Goal: Task Accomplishment & Management: Manage account settings

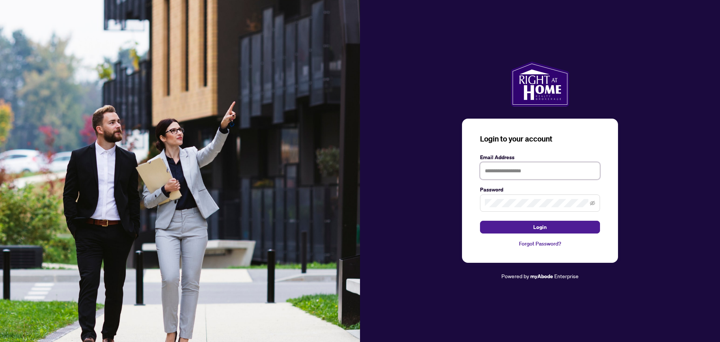
click at [552, 173] on input "text" at bounding box center [540, 170] width 120 height 17
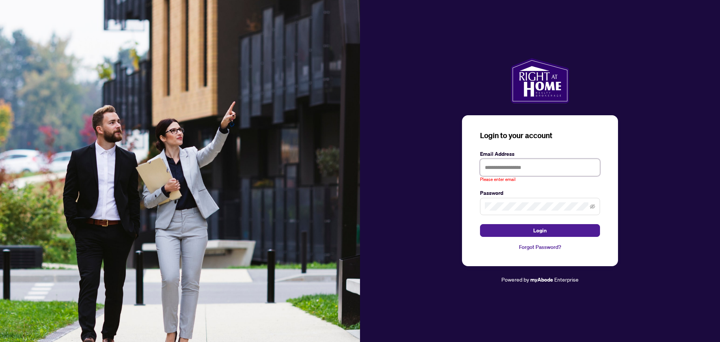
type input "**********"
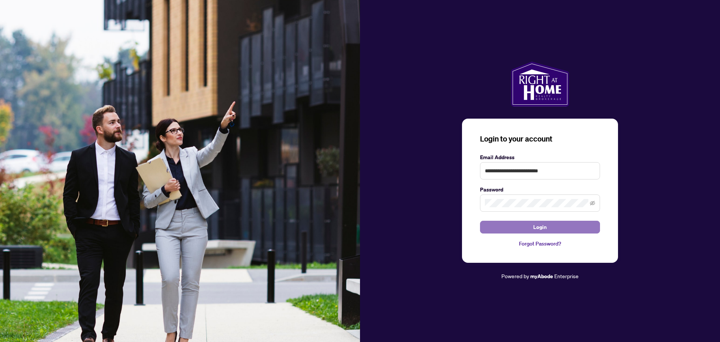
click at [552, 226] on button "Login" at bounding box center [540, 227] width 120 height 13
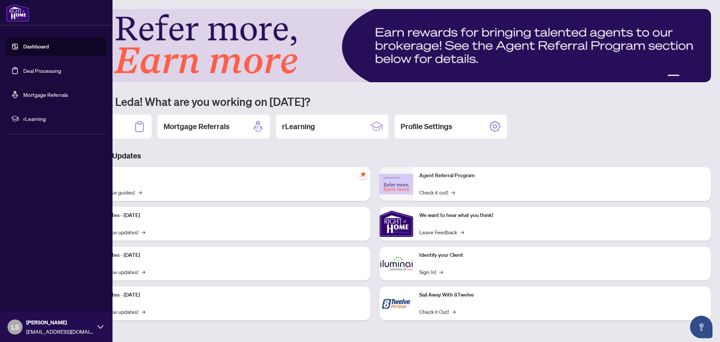
click at [55, 74] on link "Deal Processing" at bounding box center [42, 70] width 38 height 7
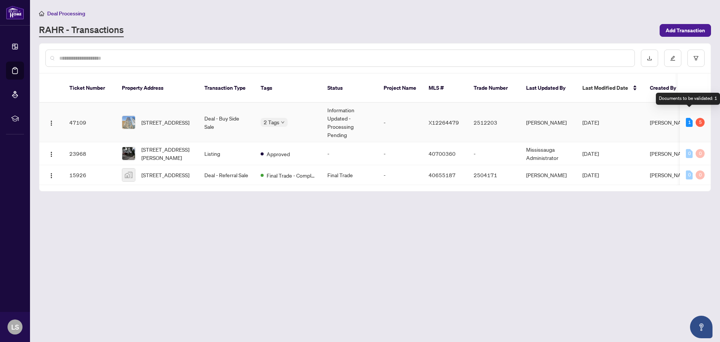
click at [691, 118] on div "1" at bounding box center [689, 122] width 7 height 9
click at [702, 118] on div "5" at bounding box center [700, 122] width 9 height 9
click at [547, 113] on td "[PERSON_NAME]" at bounding box center [548, 122] width 56 height 39
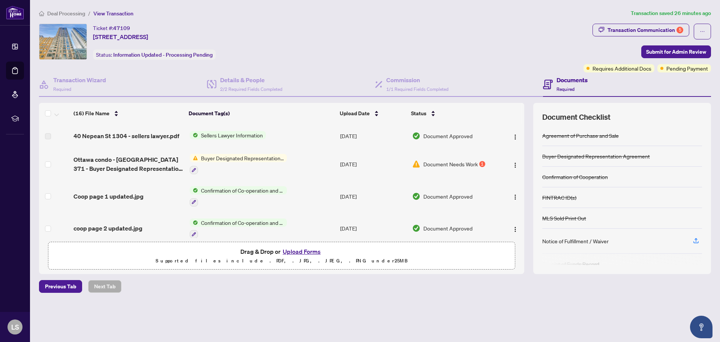
click at [448, 171] on td "Document Needs Work 1" at bounding box center [454, 164] width 90 height 32
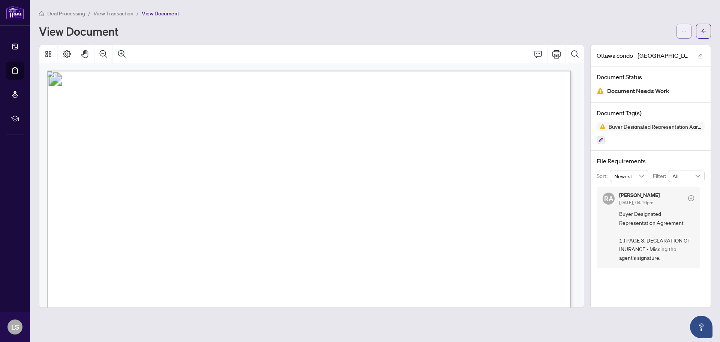
click at [685, 27] on span "button" at bounding box center [684, 31] width 5 height 12
click at [637, 27] on div "View Document" at bounding box center [355, 31] width 633 height 12
click at [701, 33] on button "button" at bounding box center [703, 31] width 15 height 15
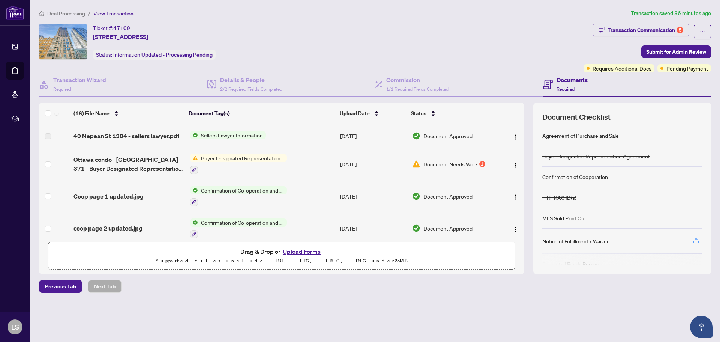
click at [280, 255] on span "Drag & Drop or Upload Forms" at bounding box center [282, 252] width 83 height 10
click at [289, 253] on button "Upload Forms" at bounding box center [302, 252] width 42 height 10
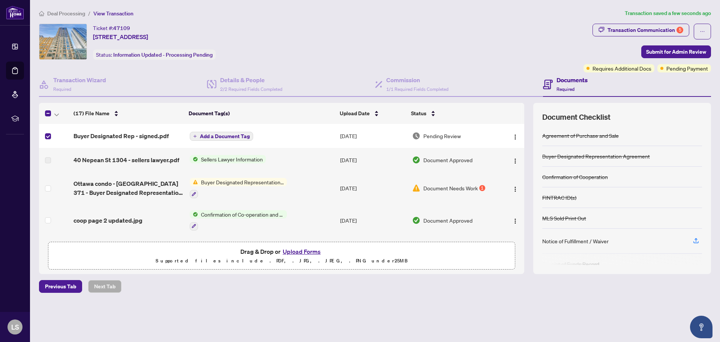
click at [225, 134] on span "Add a Document Tag" at bounding box center [225, 136] width 50 height 5
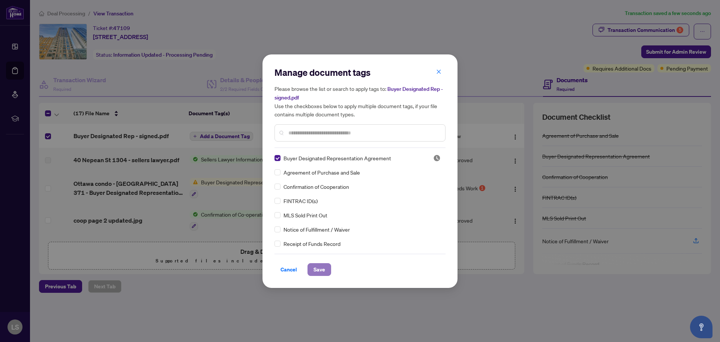
click at [319, 266] on span "Save" at bounding box center [320, 269] width 12 height 12
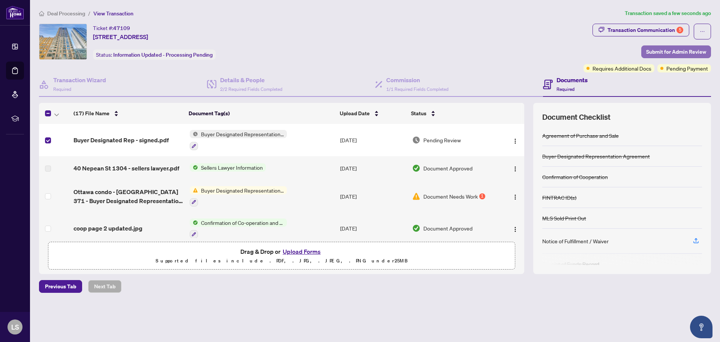
click at [669, 49] on span "Submit for Admin Review" at bounding box center [677, 52] width 60 height 12
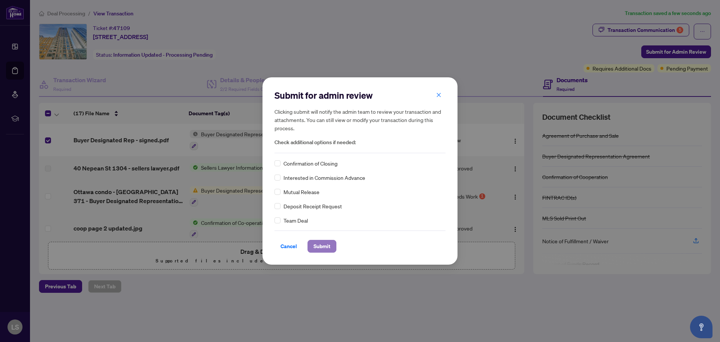
click at [322, 243] on span "Submit" at bounding box center [322, 246] width 17 height 12
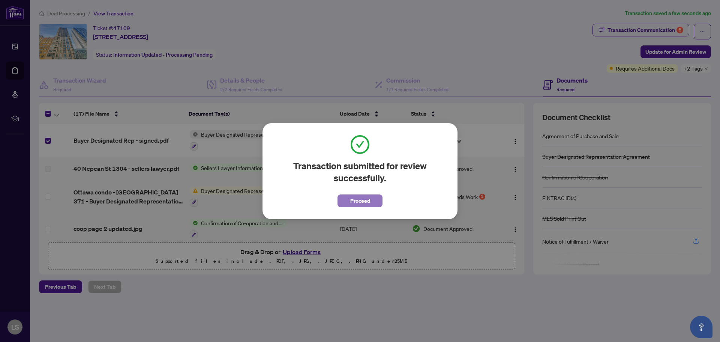
click at [357, 197] on span "Proceed" at bounding box center [360, 201] width 20 height 12
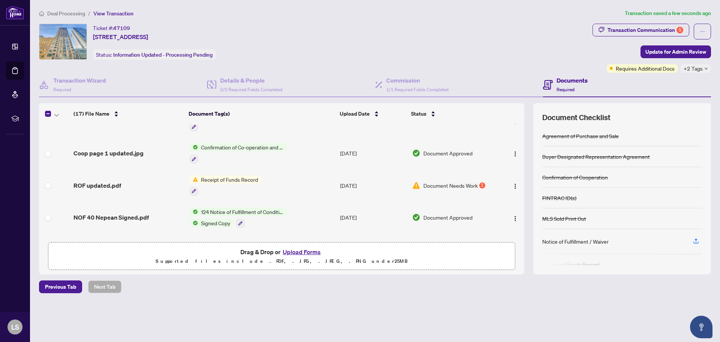
scroll to position [108, 0]
click at [446, 181] on span "Document Needs Work" at bounding box center [451, 185] width 54 height 8
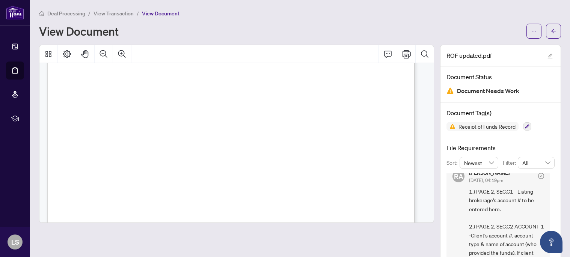
scroll to position [9, 0]
click at [484, 11] on div "Deal Processing / View Transaction / View Document" at bounding box center [300, 13] width 522 height 9
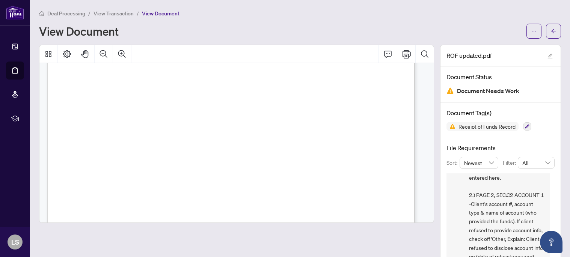
scroll to position [41, 0]
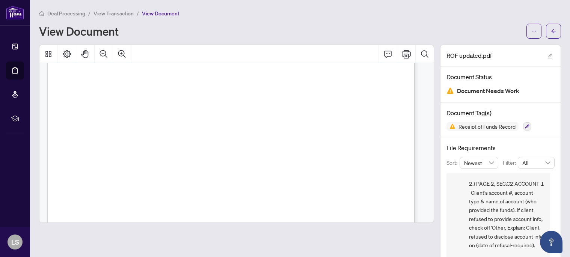
drag, startPoint x: 549, startPoint y: 217, endPoint x: 551, endPoint y: 221, distance: 4.6
click at [551, 221] on div "File Requirements Sort: Newest Filter: All [PERSON_NAME] [DATE], 04:19pm 1.) PA…" at bounding box center [500, 205] width 120 height 136
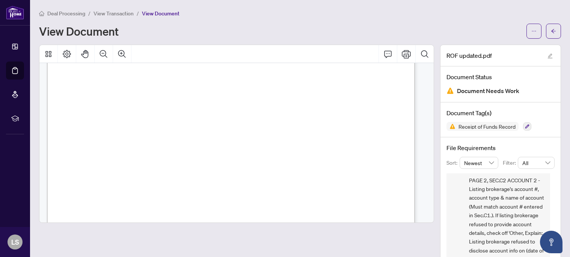
scroll to position [134, 0]
click at [535, 200] on span "1.) PAGE 2, SEC.C1 - Listing brokerage's account # to be entered here. 2.) PAGE…" at bounding box center [506, 185] width 75 height 246
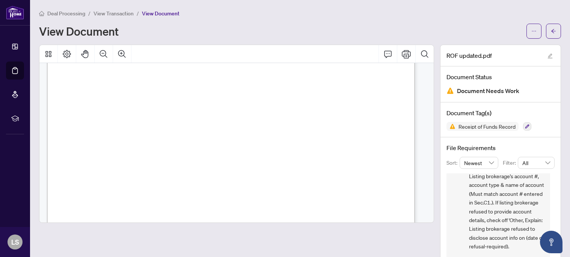
scroll to position [147, 0]
click at [525, 218] on span "1.) PAGE 2, SEC.C1 - Listing brokerage's account # to be entered here. 2.) PAGE…" at bounding box center [506, 172] width 75 height 246
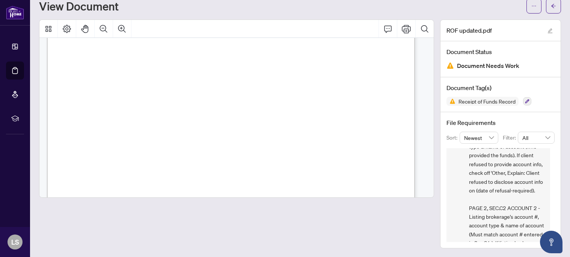
scroll to position [72, 0]
click at [528, 200] on span "1.) PAGE 2, SEC.C1 - Listing brokerage's account # to be entered here. 2.) PAGE…" at bounding box center [506, 222] width 75 height 246
click at [541, 207] on div "[PERSON_NAME] [DATE], 04:19pm 1.) PAGE 2, SEC.C1 - Listing brokerage's account …" at bounding box center [498, 150] width 104 height 275
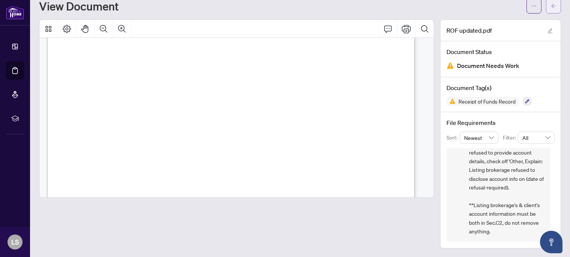
click at [550, 11] on span "button" at bounding box center [552, 6] width 5 height 12
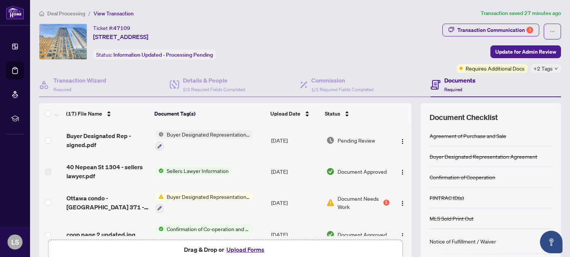
click at [243, 248] on button "Upload Forms" at bounding box center [245, 250] width 42 height 10
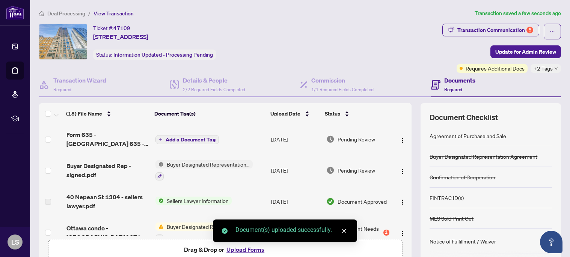
click at [176, 133] on td "Add a Document Tag" at bounding box center [210, 139] width 116 height 30
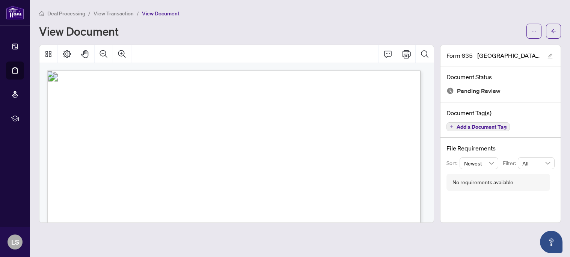
click at [486, 125] on span "Add a Document Tag" at bounding box center [481, 126] width 50 height 5
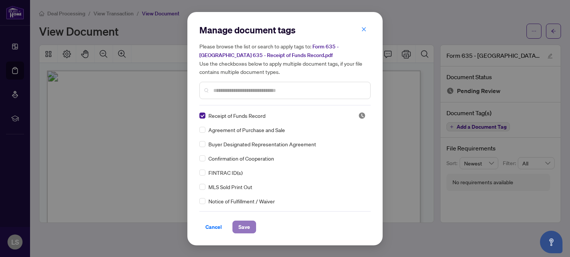
click at [244, 221] on span "Save" at bounding box center [244, 227] width 12 height 12
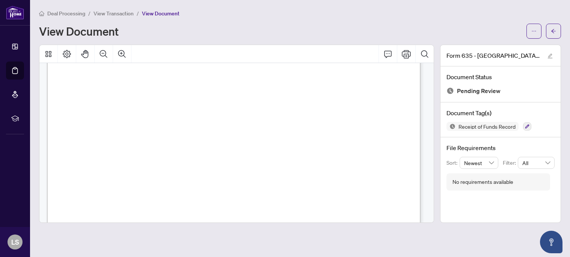
scroll to position [596, 0]
click at [537, 30] on button "button" at bounding box center [533, 31] width 15 height 15
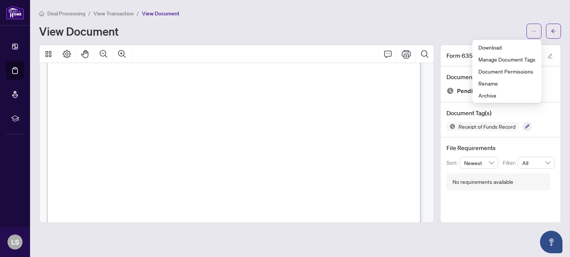
click at [482, 17] on div "Deal Processing / View Transaction / View Document" at bounding box center [300, 13] width 522 height 9
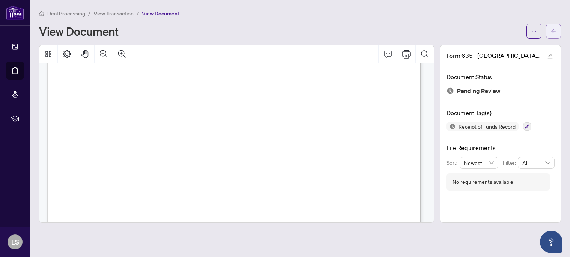
click at [548, 31] on button "button" at bounding box center [553, 31] width 15 height 15
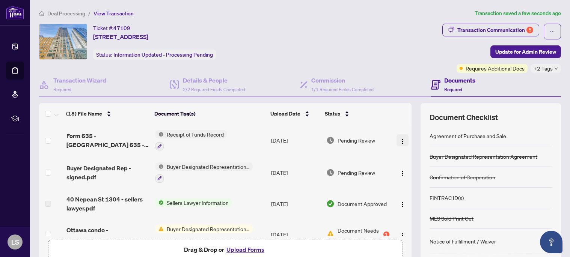
click at [399, 139] on img "button" at bounding box center [402, 141] width 6 height 6
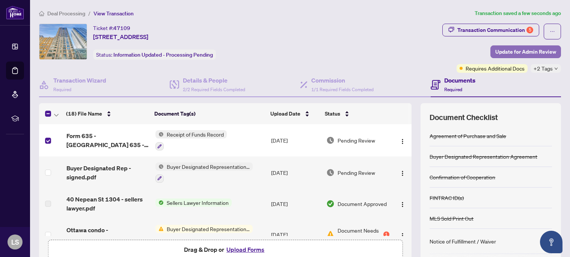
click at [510, 50] on span "Update for Admin Review" at bounding box center [525, 52] width 61 height 12
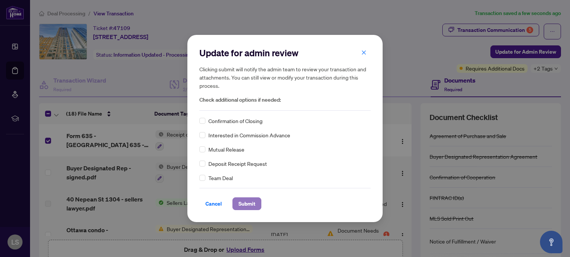
click at [249, 208] on span "Submit" at bounding box center [246, 204] width 17 height 12
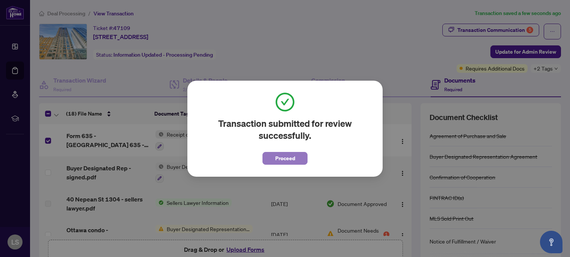
click at [282, 161] on span "Proceed" at bounding box center [285, 158] width 20 height 12
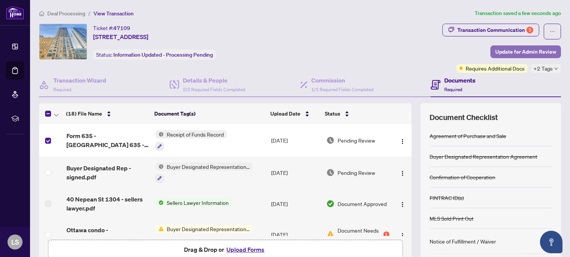
click at [544, 48] on span "Update for Admin Review" at bounding box center [525, 52] width 61 height 12
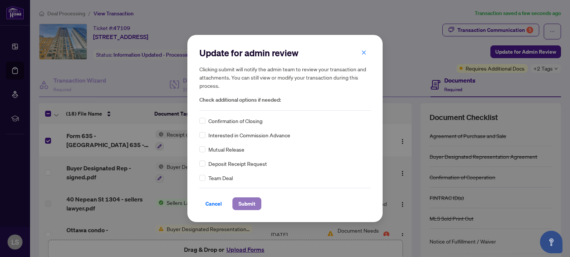
click at [242, 206] on span "Submit" at bounding box center [246, 204] width 17 height 12
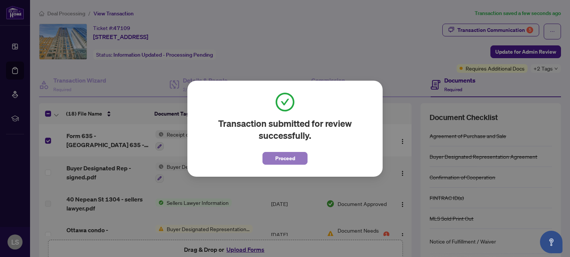
click at [281, 158] on span "Proceed" at bounding box center [285, 158] width 20 height 12
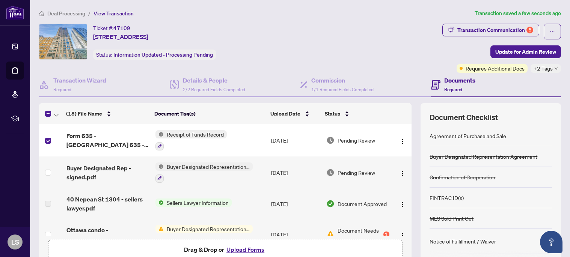
click at [49, 137] on label at bounding box center [48, 141] width 6 height 8
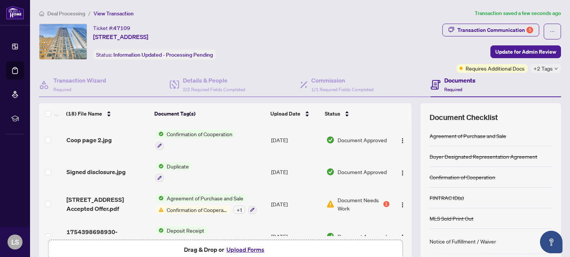
scroll to position [457, 0]
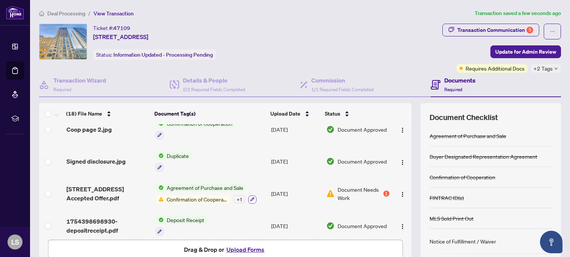
click at [250, 197] on icon "button" at bounding box center [252, 199] width 5 height 5
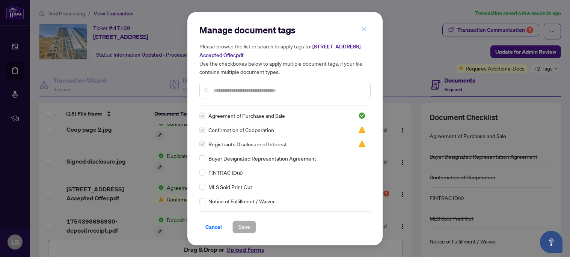
click at [366, 30] on button "button" at bounding box center [363, 29] width 15 height 13
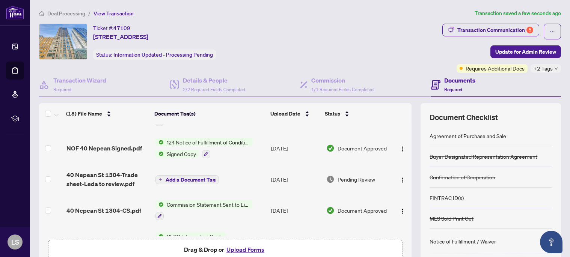
scroll to position [215, 0]
click at [348, 176] on span "Pending Review" at bounding box center [356, 180] width 38 height 8
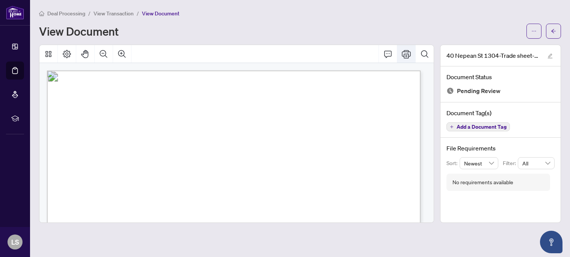
click at [405, 53] on icon "Print" at bounding box center [406, 54] width 9 height 8
click at [554, 30] on icon "arrow-left" at bounding box center [552, 31] width 5 height 5
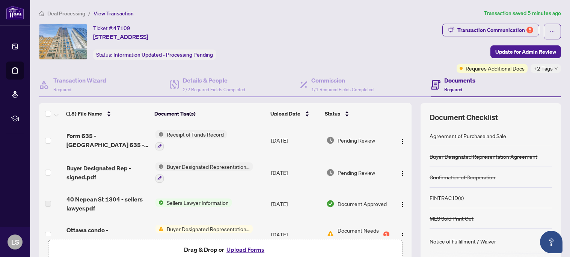
click at [237, 247] on button "Upload Forms" at bounding box center [245, 250] width 42 height 10
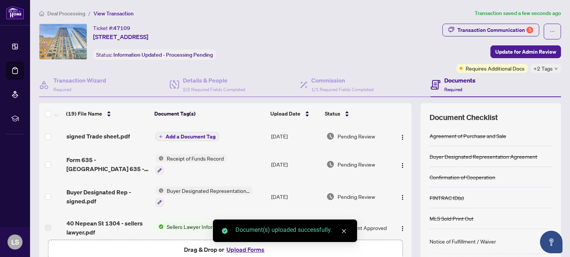
click at [179, 134] on span "Add a Document Tag" at bounding box center [190, 136] width 50 height 5
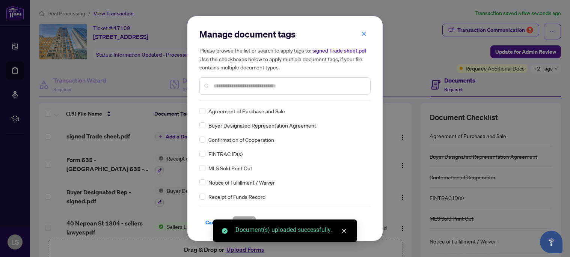
click at [244, 99] on div "Manage document tags Please browse the list or search to apply tags to: signed …" at bounding box center [284, 64] width 171 height 73
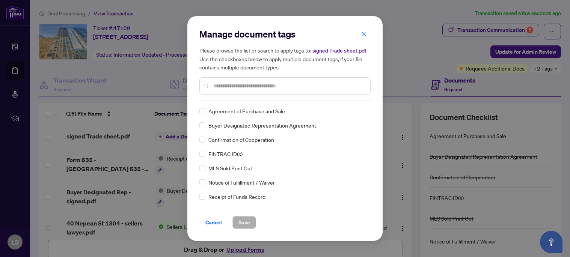
click at [250, 87] on input "text" at bounding box center [288, 86] width 151 height 8
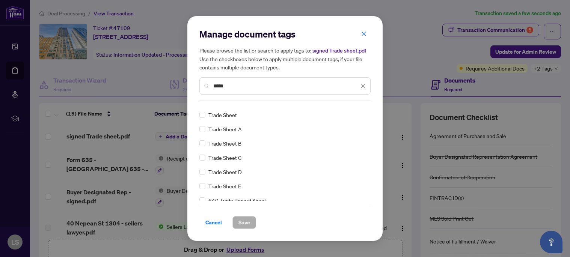
scroll to position [14, 0]
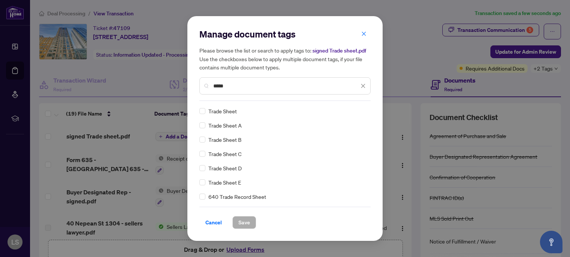
type input "*****"
click at [244, 224] on span "Save" at bounding box center [244, 223] width 12 height 12
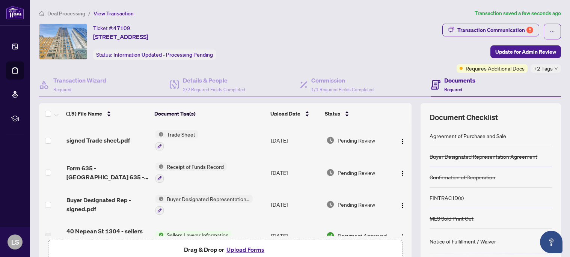
click at [44, 139] on td at bounding box center [51, 140] width 24 height 32
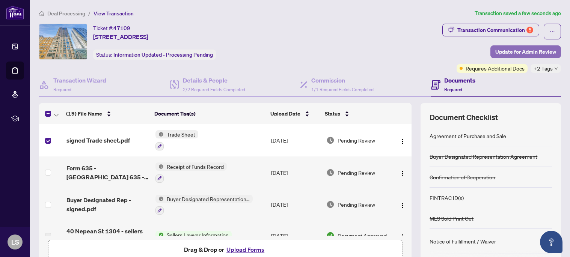
click at [534, 49] on span "Update for Admin Review" at bounding box center [525, 52] width 61 height 12
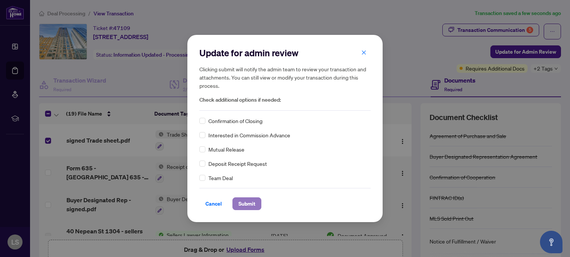
click at [245, 206] on span "Submit" at bounding box center [246, 204] width 17 height 12
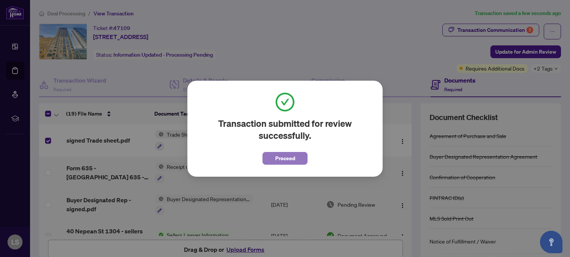
click at [293, 155] on span "Proceed" at bounding box center [285, 158] width 20 height 12
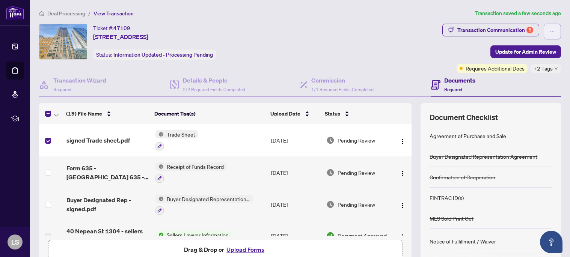
click at [549, 30] on icon "ellipsis" at bounding box center [551, 31] width 5 height 5
click at [364, 42] on div "Ticket #: 47109 [STREET_ADDRESS] Status: Information Updated - Processing Pendi…" at bounding box center [239, 42] width 400 height 36
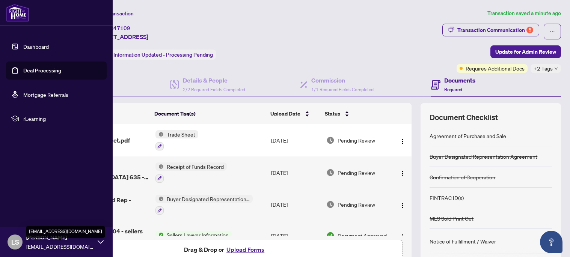
click at [74, 242] on span "[EMAIL_ADDRESS][DOMAIN_NAME]" at bounding box center [60, 246] width 68 height 8
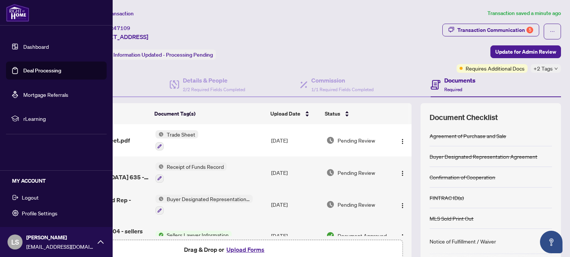
click at [36, 199] on span "Logout" at bounding box center [30, 197] width 17 height 12
